Goal: Task Accomplishment & Management: Complete application form

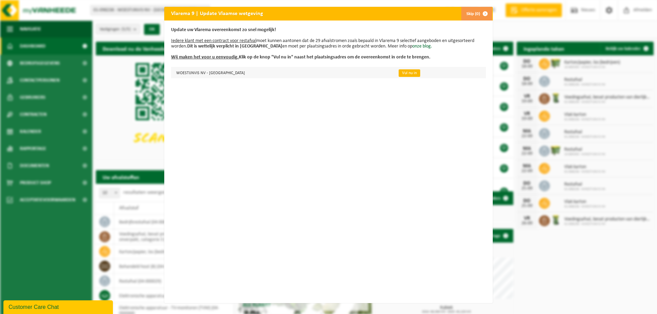
click at [398, 72] on link "Vul nu in" at bounding box center [409, 73] width 22 height 8
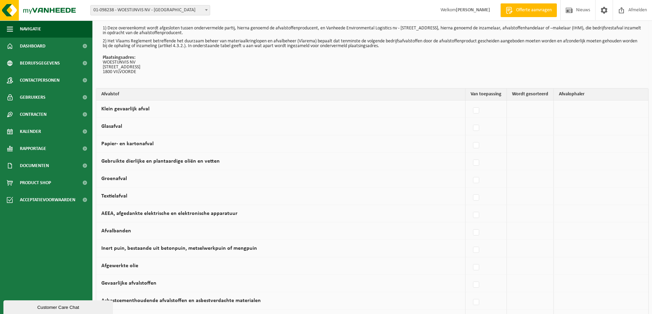
scroll to position [34, 0]
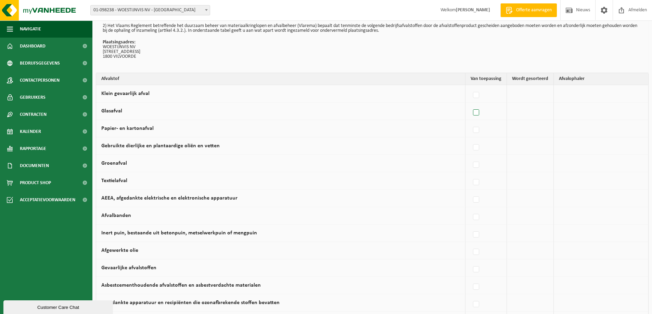
click at [476, 113] on label at bounding box center [476, 113] width 10 height 10
click at [470, 104] on input "Glasafval" at bounding box center [470, 104] width 0 height 0
checkbox input "true"
click at [477, 129] on label at bounding box center [475, 130] width 10 height 10
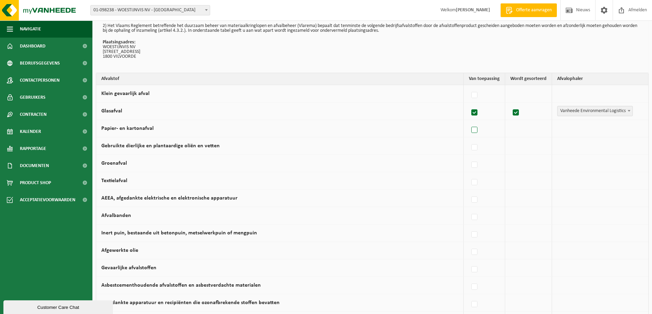
click at [469, 122] on input "Papier- en kartonafval" at bounding box center [468, 121] width 0 height 0
checkbox input "true"
click at [475, 145] on label at bounding box center [475, 148] width 10 height 10
click at [469, 139] on input "Gebruikte dierlijke en plantaardige oliën en vetten" at bounding box center [468, 139] width 0 height 0
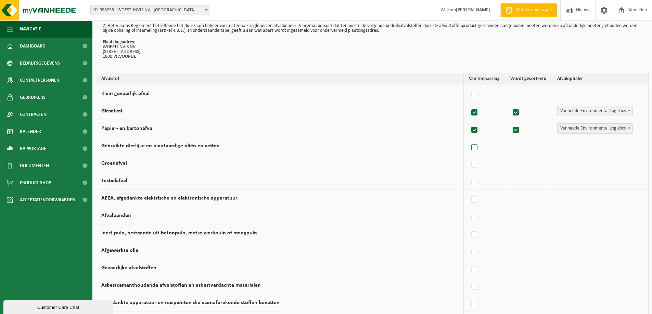
checkbox input "true"
click at [475, 146] on label at bounding box center [475, 148] width 10 height 10
click at [469, 139] on input "Gebruikte dierlijke en plantaardige oliën en vetten" at bounding box center [468, 139] width 0 height 0
checkbox input "false"
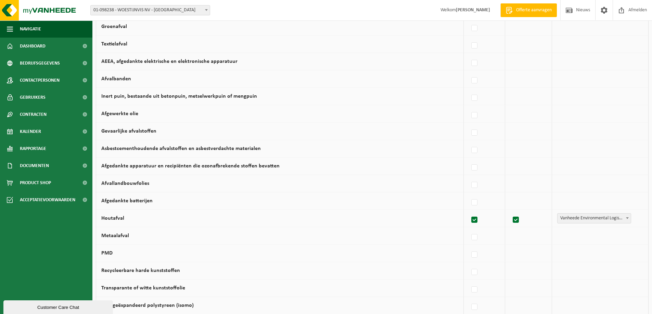
scroll to position [205, 0]
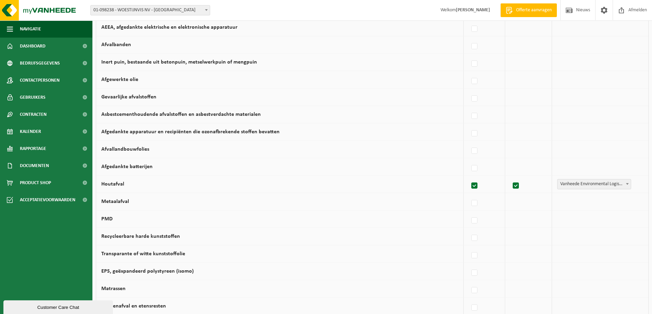
click at [474, 187] on label at bounding box center [475, 186] width 10 height 10
click at [469, 178] on input "Houtafval" at bounding box center [468, 177] width 0 height 0
checkbox input "false"
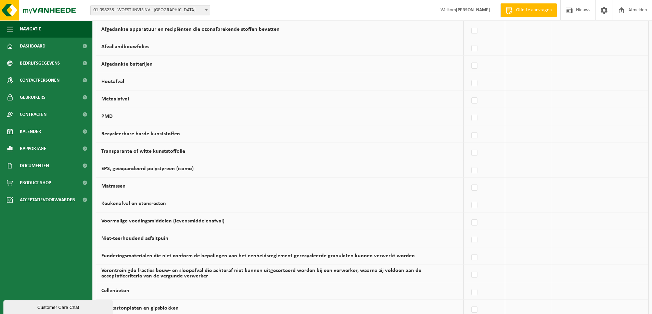
scroll to position [342, 0]
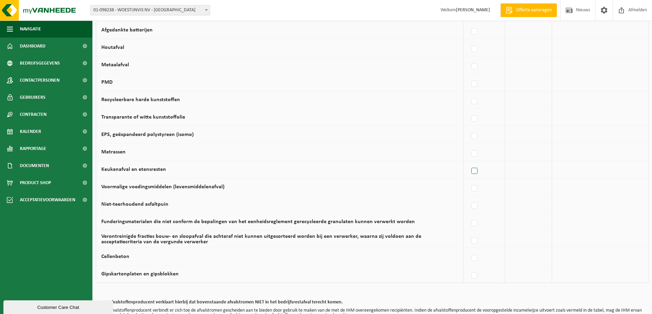
click at [475, 172] on label at bounding box center [475, 171] width 10 height 10
click at [469, 163] on input "Keukenafval en etensresten" at bounding box center [468, 162] width 0 height 0
checkbox input "true"
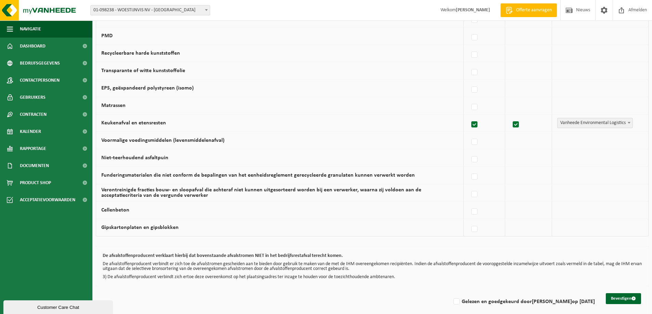
scroll to position [395, 0]
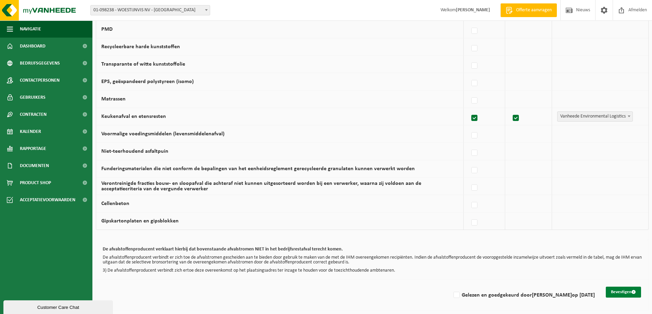
click at [625, 293] on button "Bevestigen" at bounding box center [622, 292] width 35 height 11
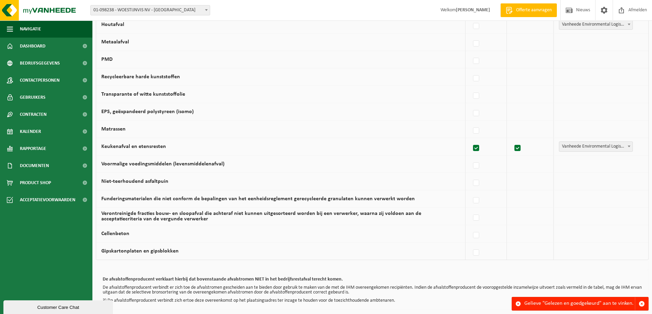
scroll to position [395, 0]
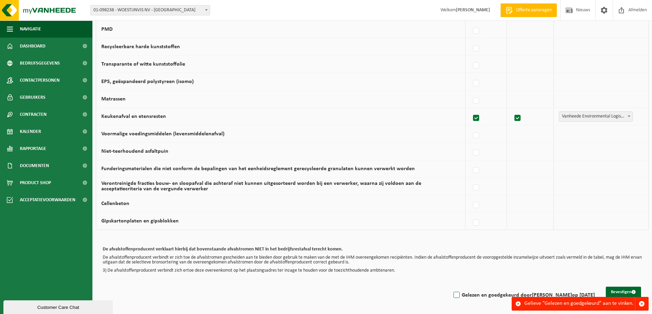
click at [452, 294] on label "Gelezen en goedgekeurd door [PERSON_NAME] op [DATE]" at bounding box center [523, 295] width 143 height 10
click at [451, 287] on input "Gelezen en goedgekeurd door LAURENT SOARES op 16/09/25" at bounding box center [450, 287] width 0 height 0
checkbox input "true"
click at [617, 290] on button "Bevestigen" at bounding box center [622, 292] width 35 height 11
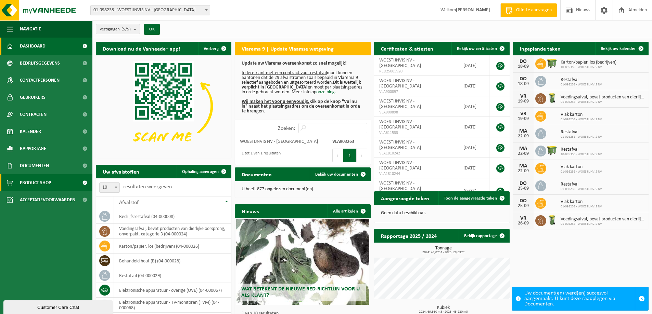
click at [33, 179] on span "Product Shop" at bounding box center [35, 182] width 31 height 17
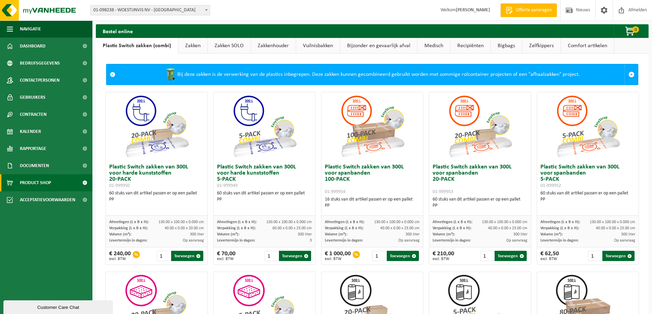
click at [191, 43] on link "Zakken" at bounding box center [192, 46] width 29 height 16
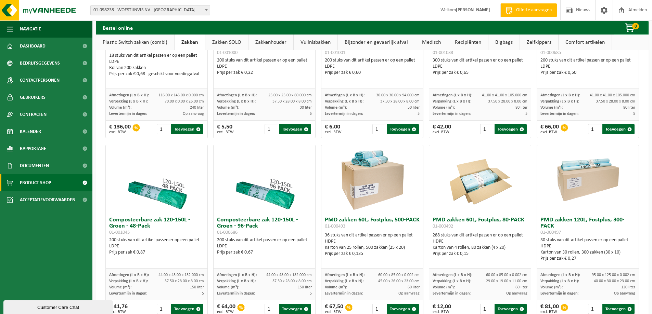
scroll to position [342, 0]
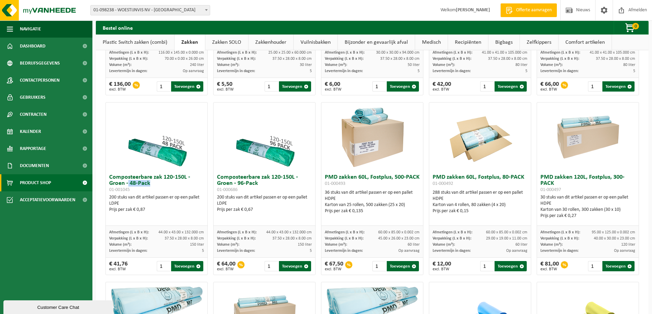
drag, startPoint x: 131, startPoint y: 187, endPoint x: 153, endPoint y: 187, distance: 21.5
click at [153, 187] on h3 "Composteerbare zak 120-150L - Groen - 48-Pack 01-001045" at bounding box center [156, 183] width 95 height 18
click at [426, 44] on link "Medisch" at bounding box center [431, 43] width 32 height 16
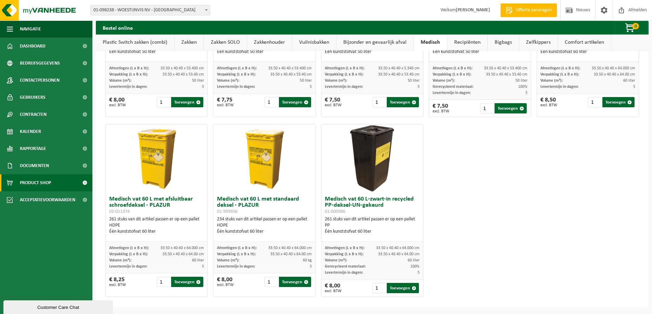
click at [269, 42] on link "Zakkenhouder" at bounding box center [269, 43] width 45 height 16
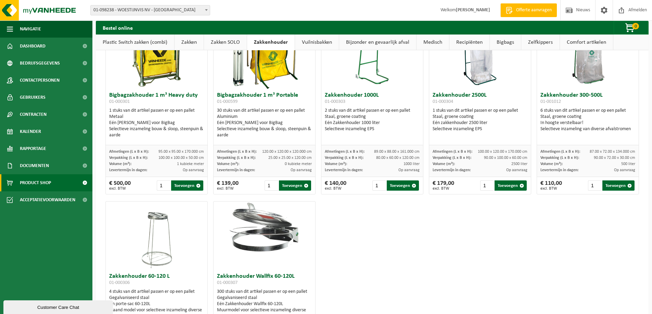
scroll to position [0, 0]
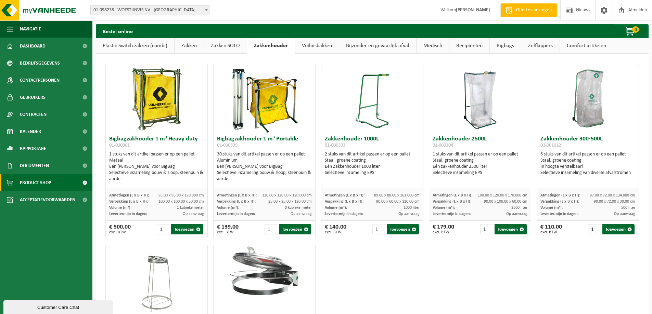
click at [191, 47] on link "Zakken" at bounding box center [188, 46] width 29 height 16
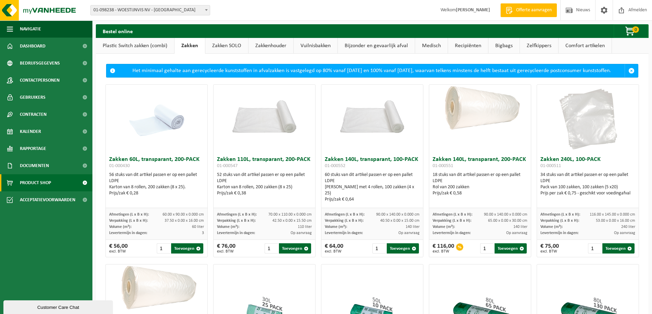
click at [140, 45] on link "Plastic Switch zakken (combi)" at bounding box center [135, 46] width 78 height 16
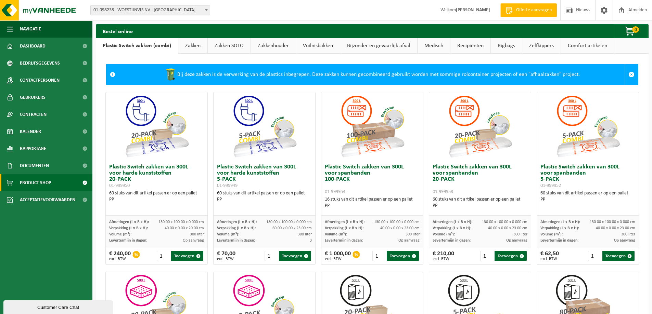
click at [322, 46] on link "Vuilnisbakken" at bounding box center [318, 46] width 44 height 16
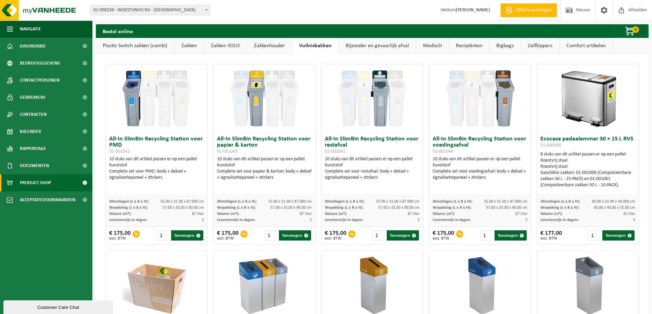
click at [363, 46] on link "Bijzonder en gevaarlijk afval" at bounding box center [377, 46] width 77 height 16
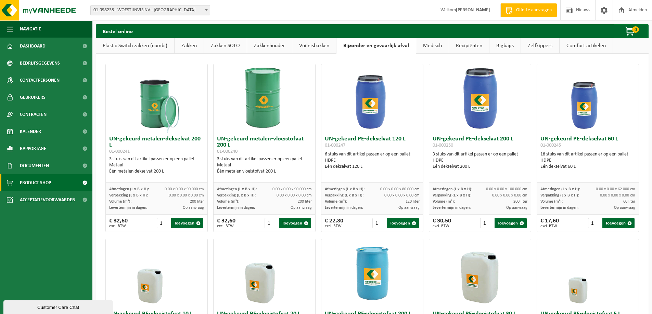
click at [331, 45] on link "Vuilnisbakken" at bounding box center [314, 46] width 44 height 16
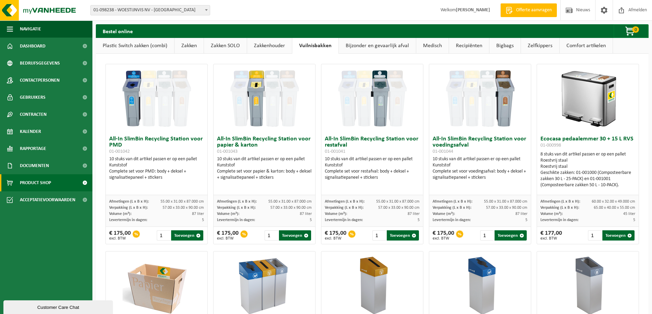
click at [581, 105] on img at bounding box center [587, 98] width 68 height 68
click at [592, 103] on img at bounding box center [587, 98] width 68 height 68
